Goal: Task Accomplishment & Management: Use online tool/utility

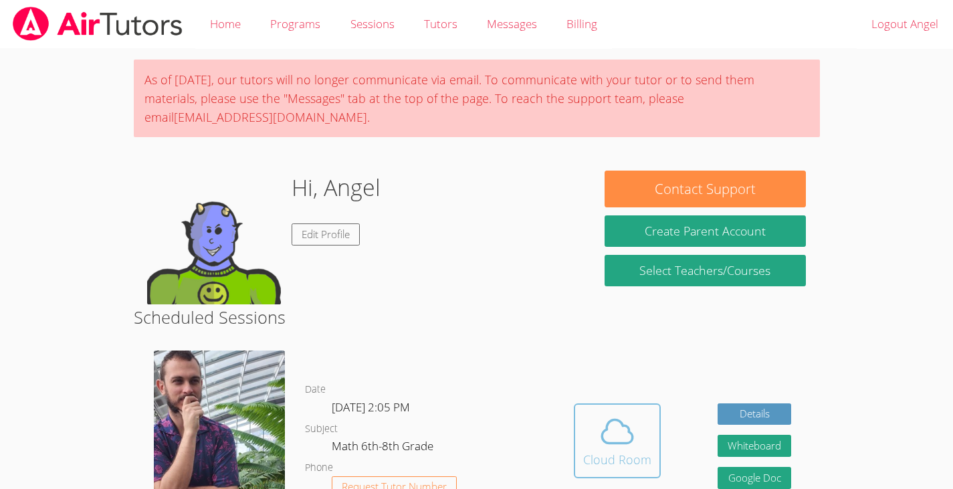
click at [635, 453] on div "Cloud Room" at bounding box center [617, 459] width 68 height 19
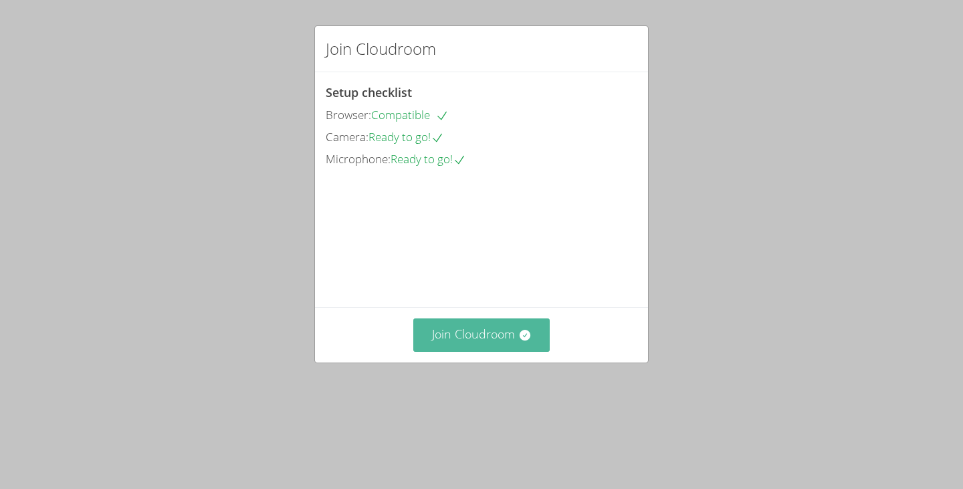
click at [437, 351] on button "Join Cloudroom" at bounding box center [481, 334] width 137 height 33
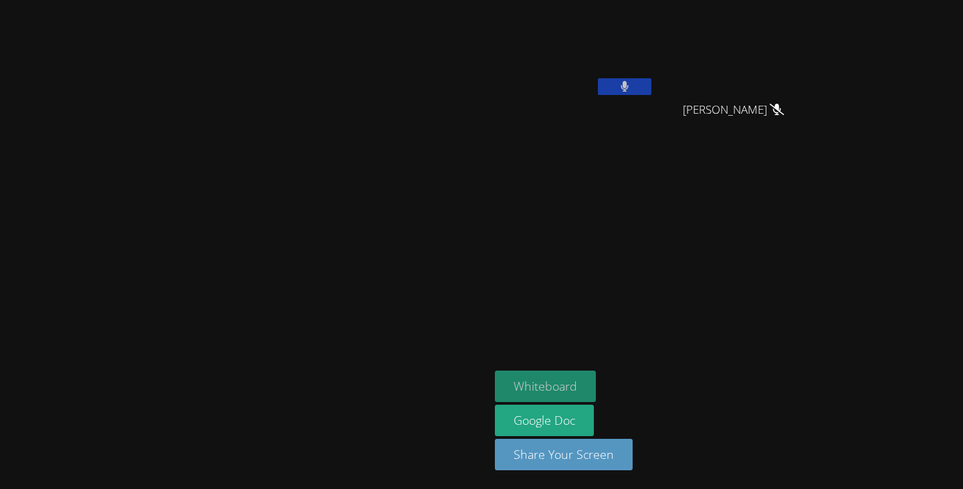
click at [596, 384] on button "Whiteboard" at bounding box center [545, 385] width 101 height 31
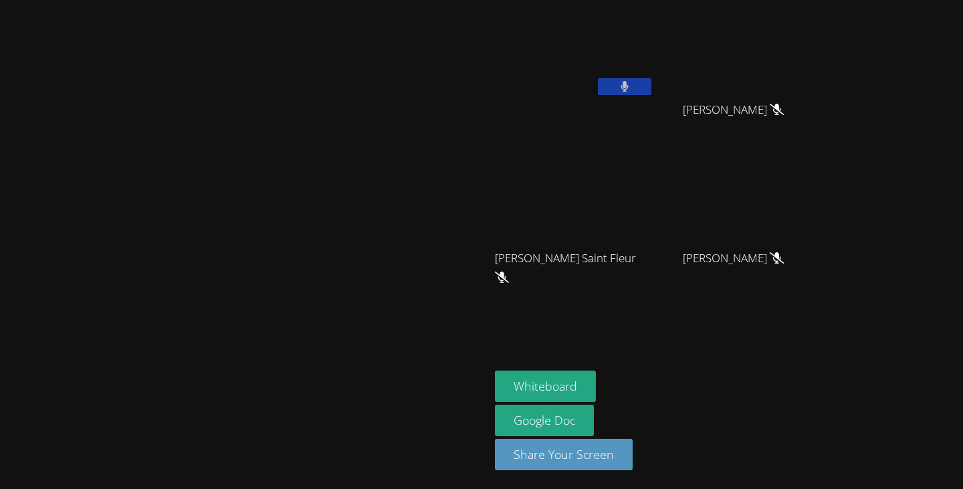
click at [654, 75] on video at bounding box center [574, 50] width 159 height 90
click at [651, 82] on button at bounding box center [624, 86] width 53 height 17
click at [651, 92] on button at bounding box center [624, 86] width 53 height 17
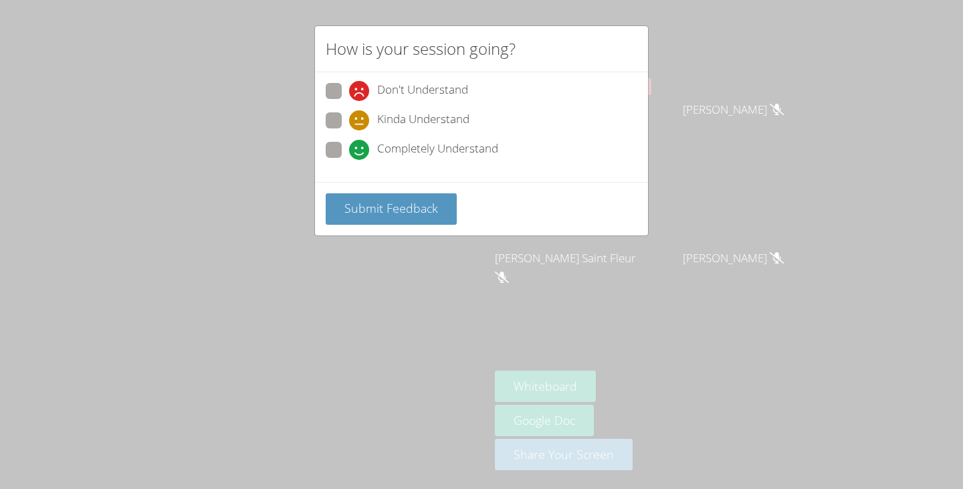
click at [342, 148] on label "Completely Understand" at bounding box center [412, 151] width 172 height 18
click at [349, 148] on input "Completely Understand" at bounding box center [354, 147] width 11 height 11
radio input "true"
click at [342, 223] on button "Submit Feedback" at bounding box center [391, 208] width 131 height 31
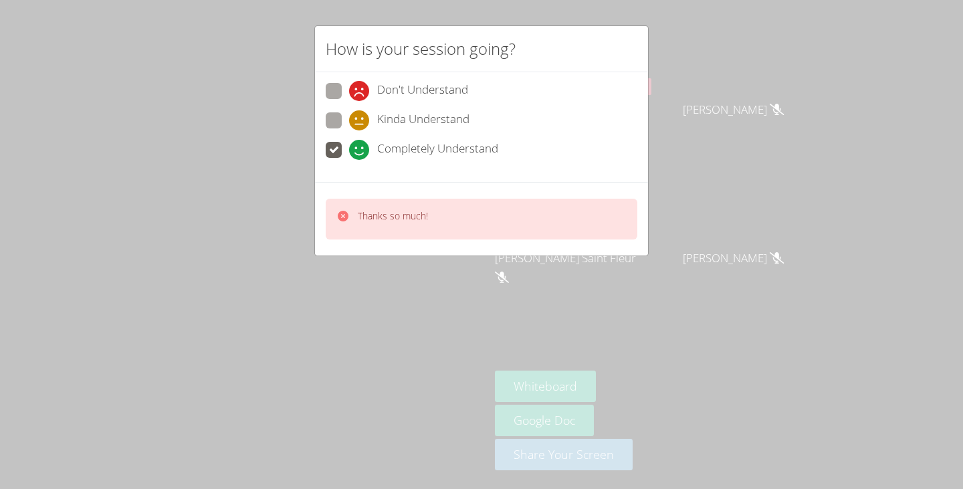
click at [342, 217] on video at bounding box center [244, 217] width 201 height 269
